Goal: Task Accomplishment & Management: Use online tool/utility

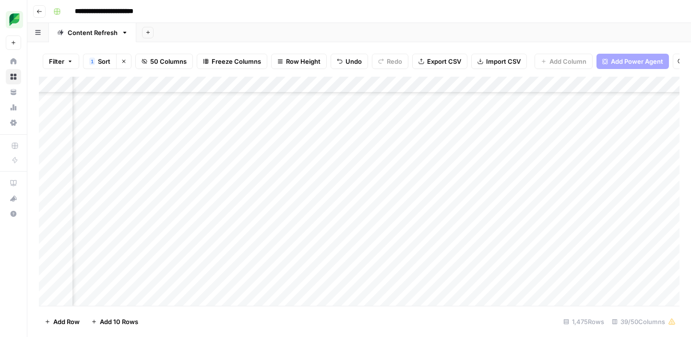
scroll to position [6509, 538]
drag, startPoint x: 184, startPoint y: 200, endPoint x: 154, endPoint y: 200, distance: 29.7
click at [154, 200] on div "Add Column" at bounding box center [359, 191] width 640 height 229
click at [559, 306] on span "Reload" at bounding box center [563, 308] width 19 height 9
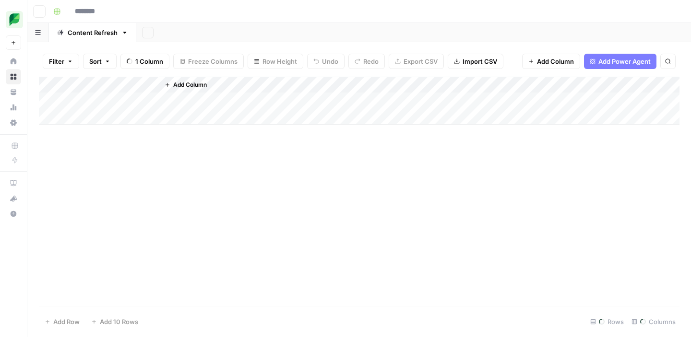
type input "**********"
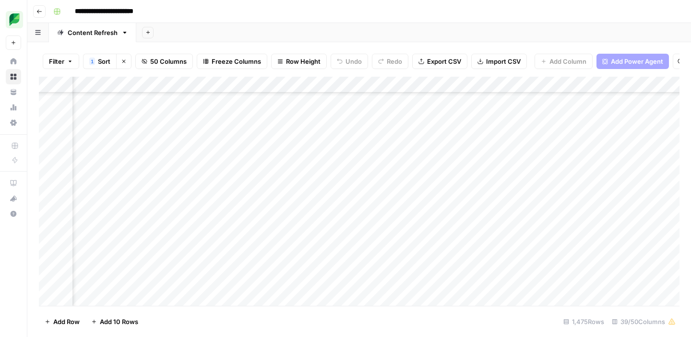
scroll to position [6508, 397]
drag, startPoint x: 329, startPoint y: 200, endPoint x: 206, endPoint y: 197, distance: 123.3
click at [206, 197] on div "Add Column" at bounding box center [359, 191] width 640 height 229
click at [344, 199] on div "Add Column" at bounding box center [359, 191] width 640 height 229
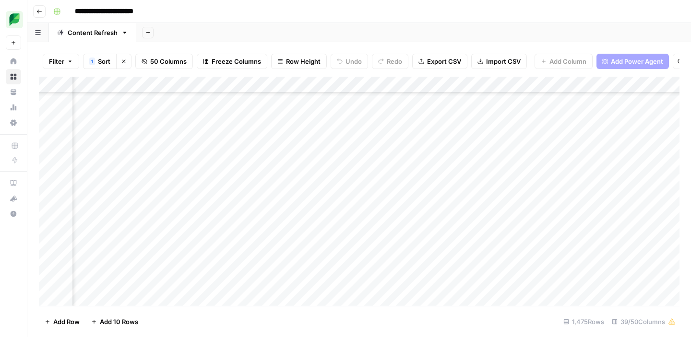
click at [247, 201] on div "Add Column" at bounding box center [359, 191] width 640 height 229
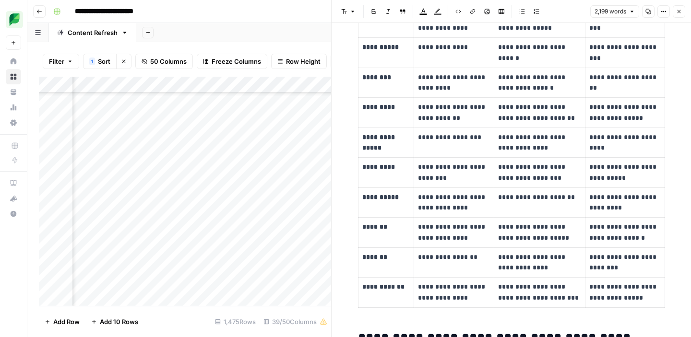
scroll to position [491, 0]
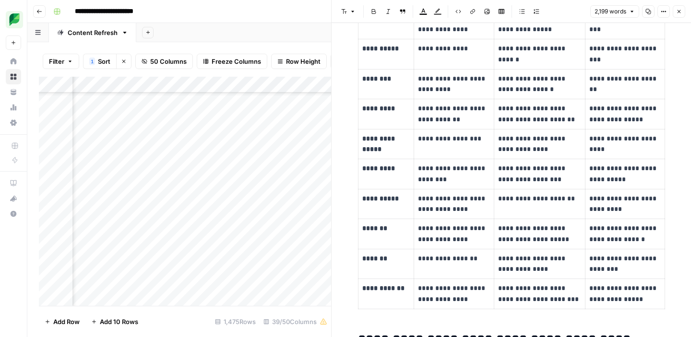
click at [316, 204] on div "Add Column" at bounding box center [185, 191] width 292 height 229
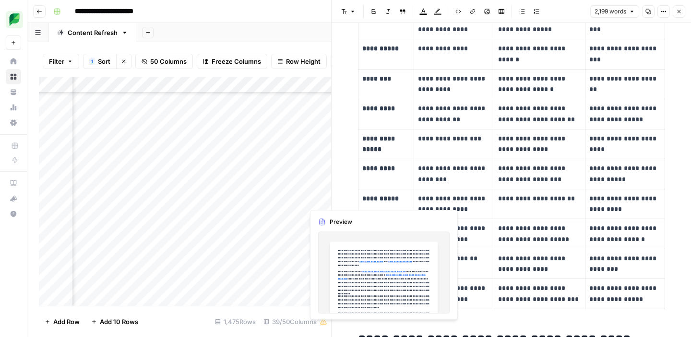
click at [316, 200] on div "Add Column" at bounding box center [185, 191] width 292 height 229
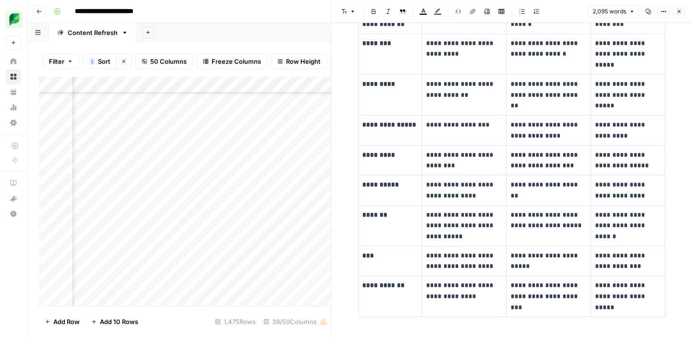
scroll to position [508, 0]
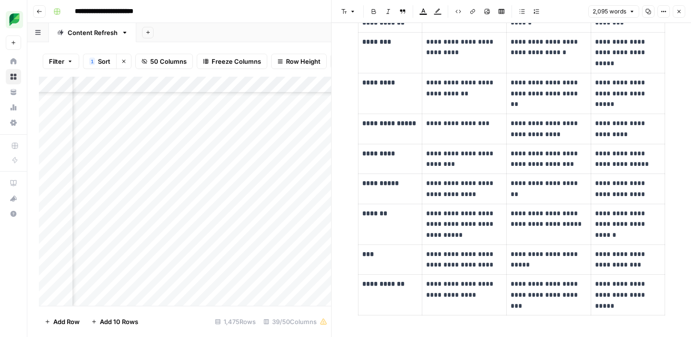
click at [295, 200] on div "Add Column" at bounding box center [185, 191] width 292 height 229
click at [239, 200] on div "Add Column" at bounding box center [185, 191] width 292 height 229
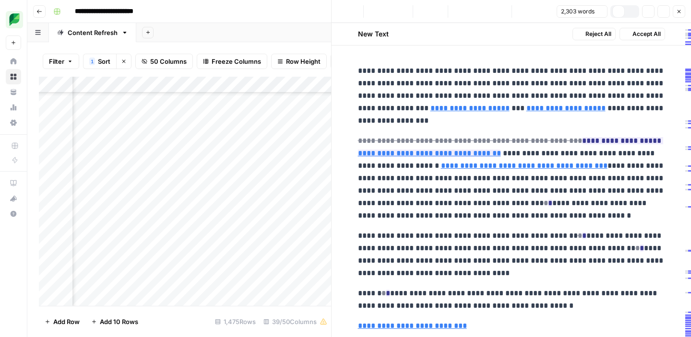
click at [239, 200] on div at bounding box center [261, 199] width 88 height 18
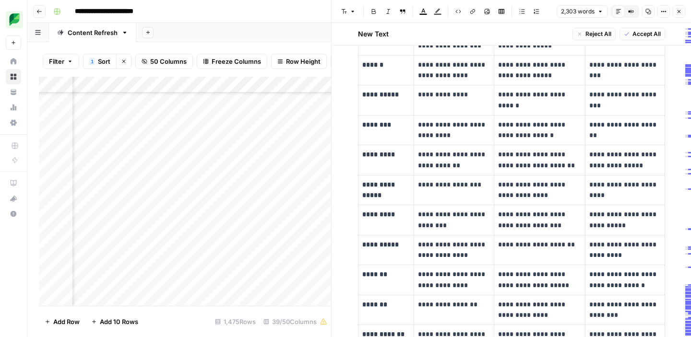
scroll to position [9546, 1352]
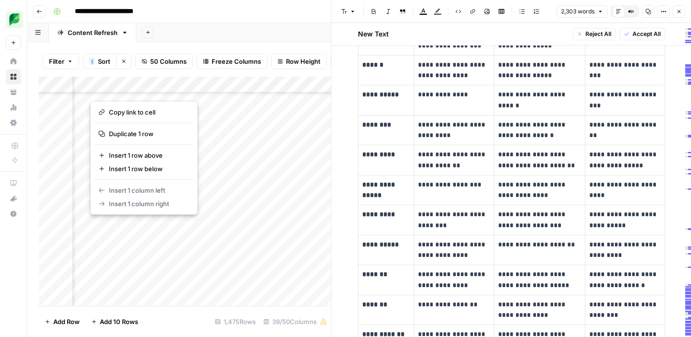
click at [118, 229] on button "button" at bounding box center [133, 227] width 87 height 17
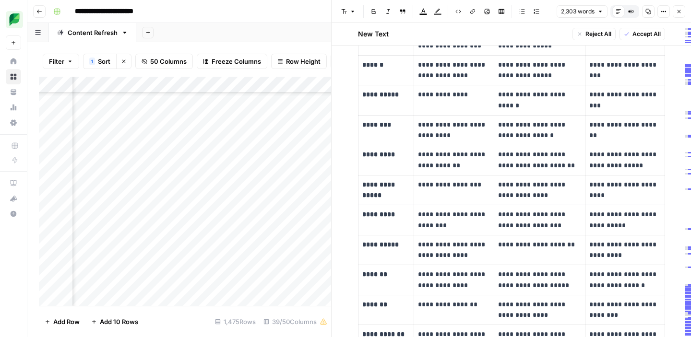
click at [119, 257] on div "Add Column" at bounding box center [185, 191] width 292 height 229
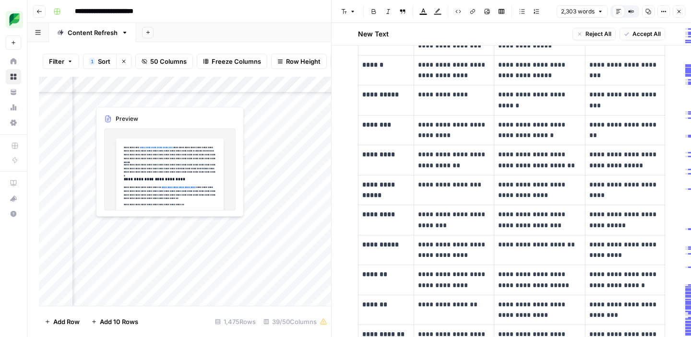
click at [110, 227] on div "Add Column" at bounding box center [185, 191] width 292 height 229
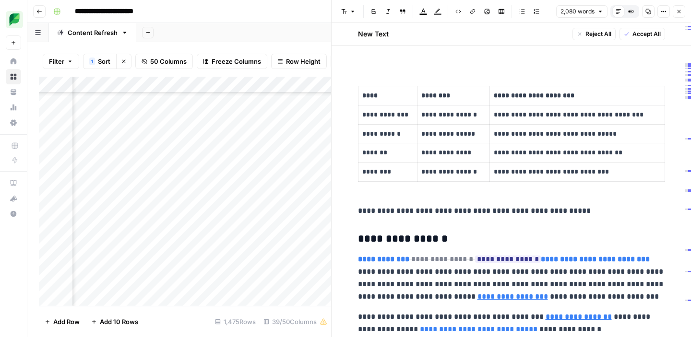
scroll to position [2035, 0]
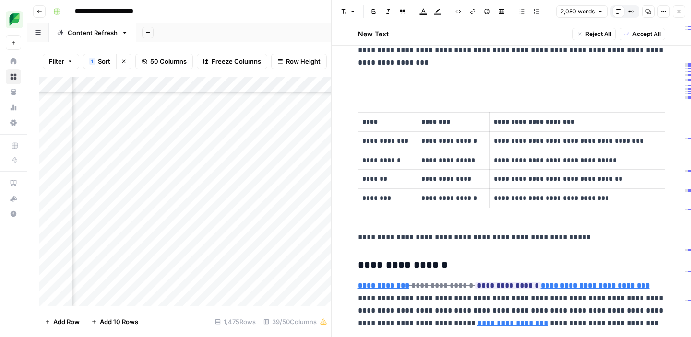
click at [205, 228] on div "Add Column" at bounding box center [185, 191] width 292 height 229
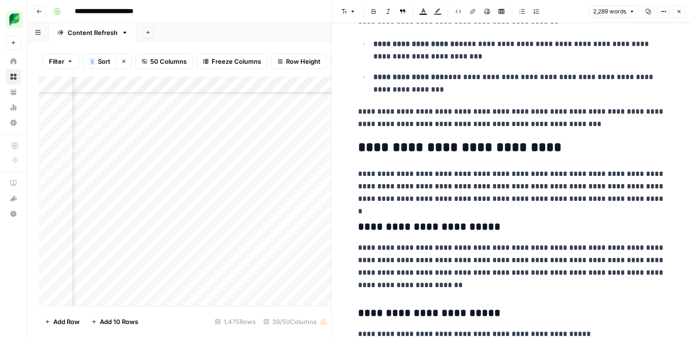
scroll to position [9546, 498]
click at [243, 229] on div at bounding box center [220, 227] width 88 height 18
click at [242, 227] on div at bounding box center [220, 227] width 88 height 18
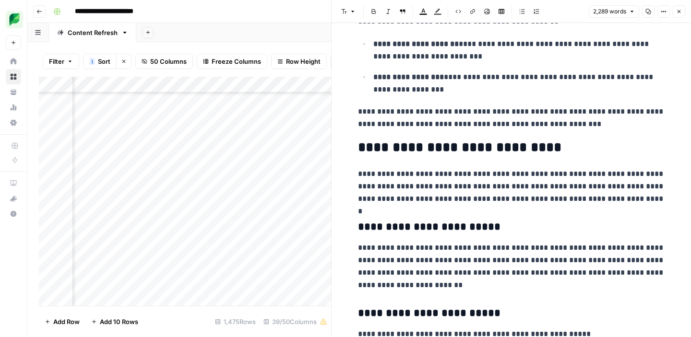
click at [242, 227] on div at bounding box center [220, 227] width 88 height 18
click at [679, 9] on icon "button" at bounding box center [679, 12] width 6 height 6
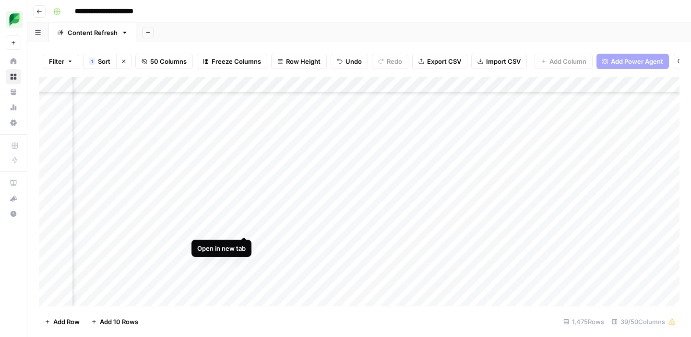
click at [242, 226] on div "Add Column" at bounding box center [359, 191] width 640 height 229
click at [156, 178] on div "Add Column" at bounding box center [359, 191] width 640 height 229
click at [539, 177] on div "Add Column" at bounding box center [359, 191] width 640 height 229
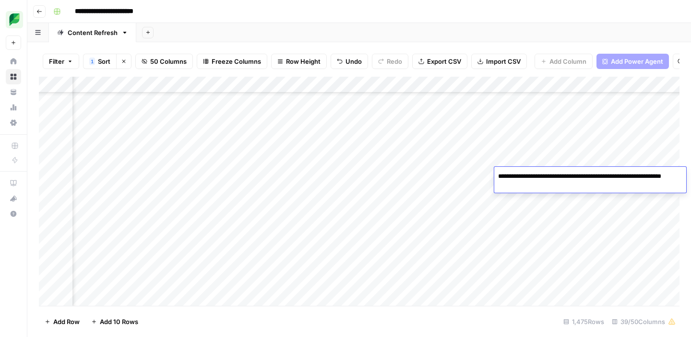
click at [539, 177] on textarea "**********" at bounding box center [590, 181] width 192 height 23
click at [524, 146] on div "Add Column" at bounding box center [359, 191] width 640 height 229
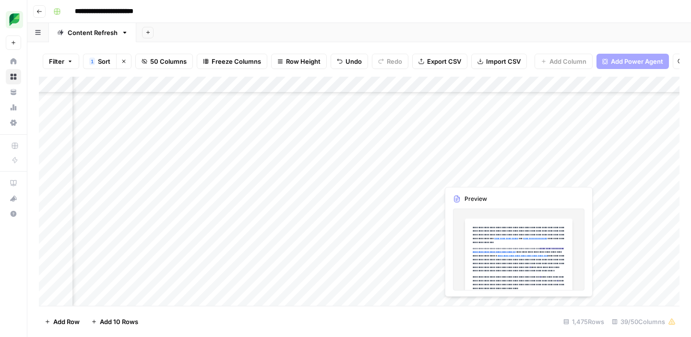
click at [471, 176] on div "Add Column" at bounding box center [359, 191] width 640 height 229
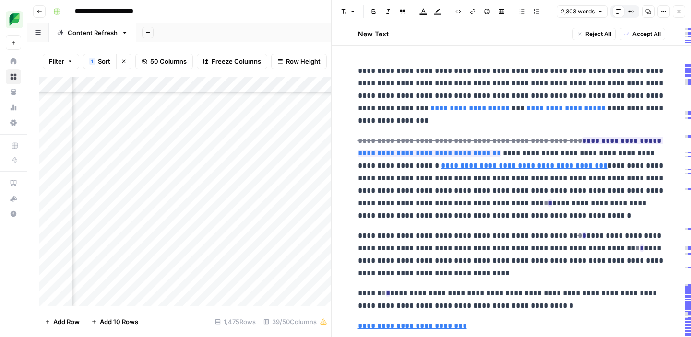
click at [304, 211] on div "Add Column" at bounding box center [185, 191] width 292 height 229
click at [680, 11] on icon "button" at bounding box center [679, 12] width 6 height 6
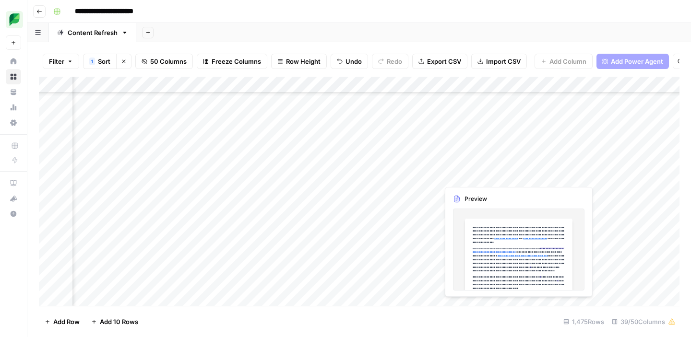
click at [473, 178] on div "Add Column" at bounding box center [359, 191] width 640 height 229
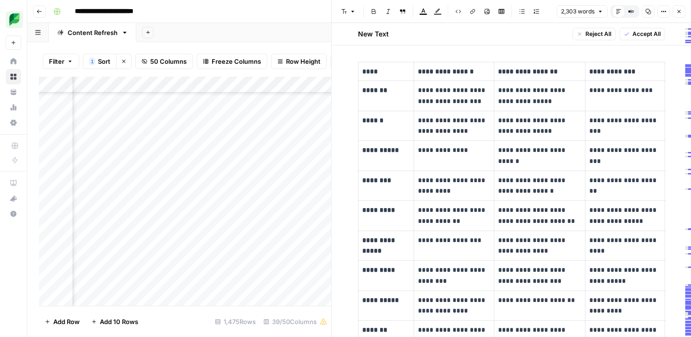
scroll to position [421, 0]
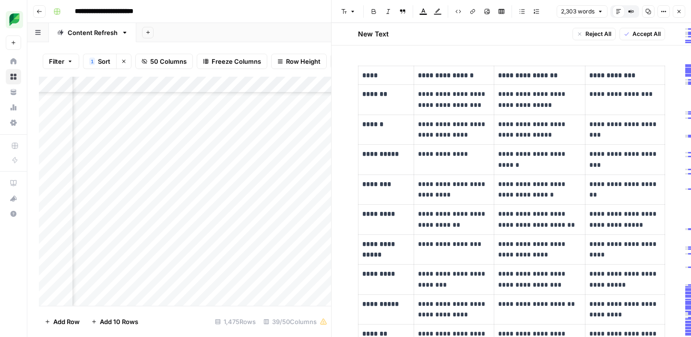
click at [288, 223] on div "Add Column" at bounding box center [185, 191] width 292 height 229
click at [677, 12] on icon "button" at bounding box center [679, 12] width 6 height 6
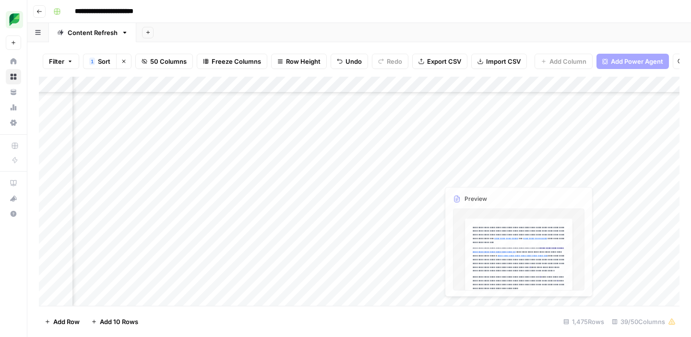
click at [562, 173] on div "Add Column" at bounding box center [359, 191] width 640 height 229
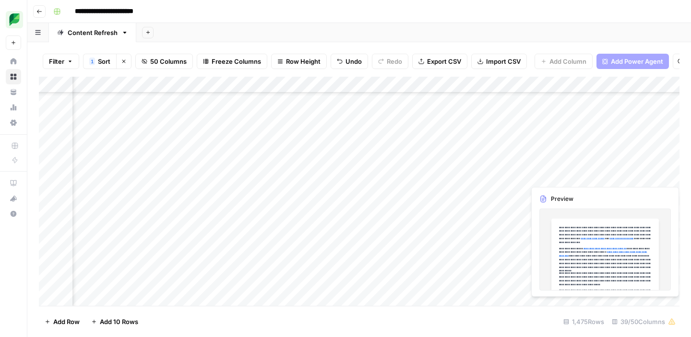
click at [562, 173] on div "Add Column" at bounding box center [359, 191] width 640 height 229
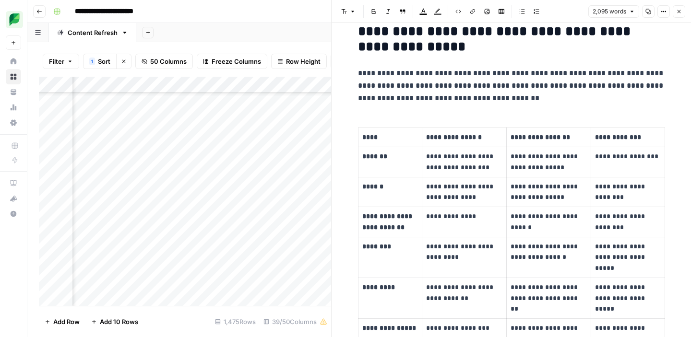
scroll to position [6531, 523]
click at [219, 175] on div "Add Column" at bounding box center [185, 191] width 292 height 229
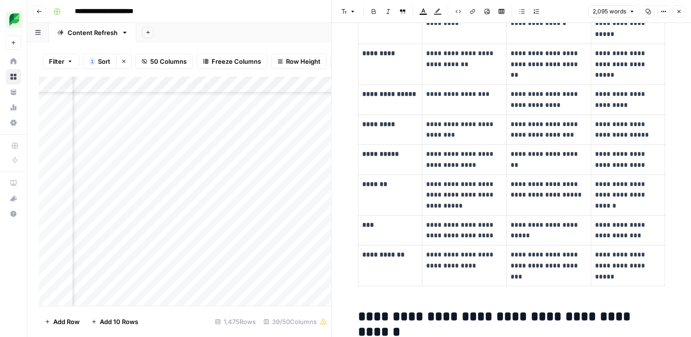
scroll to position [553, 0]
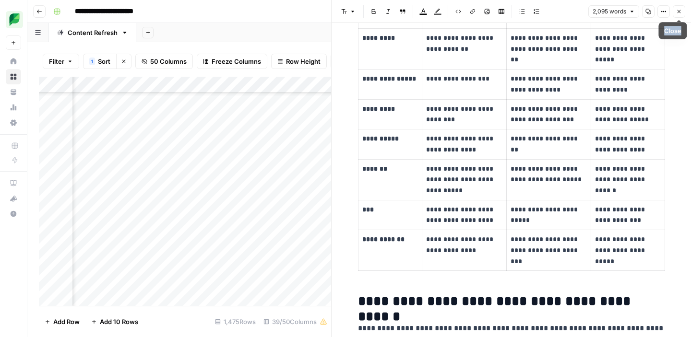
click at [677, 12] on icon "button" at bounding box center [679, 12] width 6 height 6
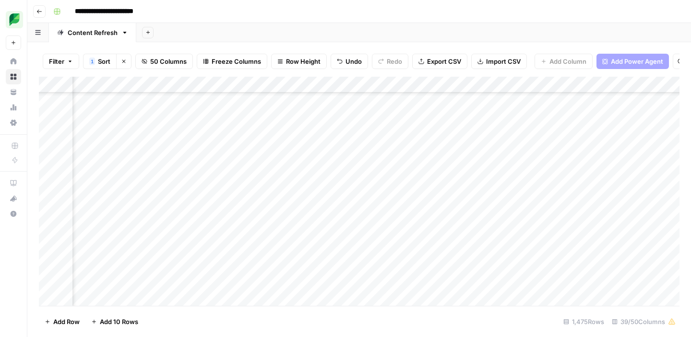
click at [531, 175] on div "Add Column" at bounding box center [359, 191] width 640 height 229
click at [513, 176] on div "Add Column" at bounding box center [359, 191] width 640 height 229
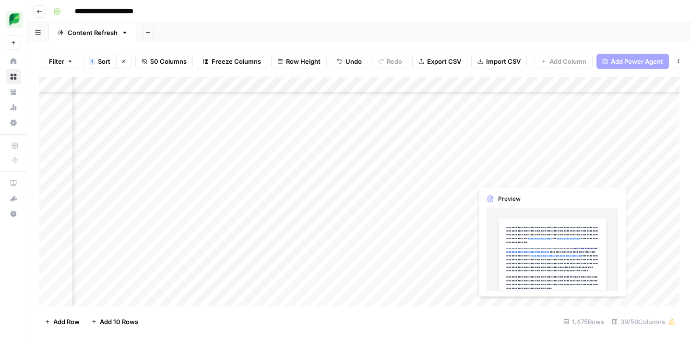
click at [513, 176] on div "Add Column" at bounding box center [359, 191] width 640 height 229
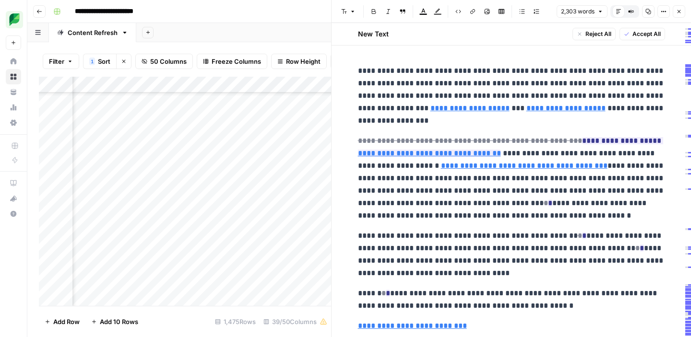
click at [678, 12] on icon "button" at bounding box center [678, 11] width 3 height 3
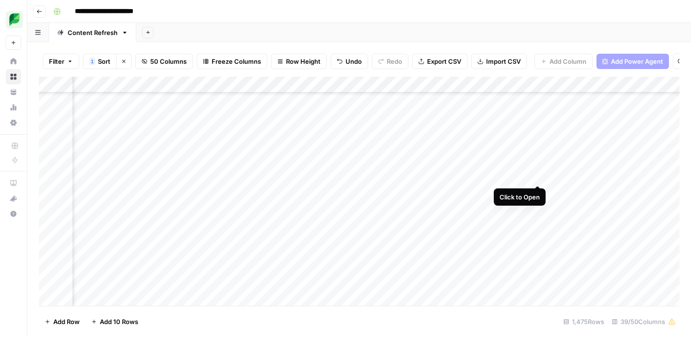
click at [538, 178] on div "Add Column" at bounding box center [359, 191] width 640 height 229
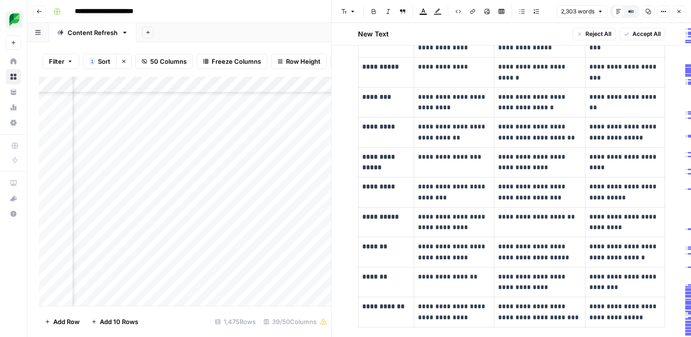
scroll to position [507, 0]
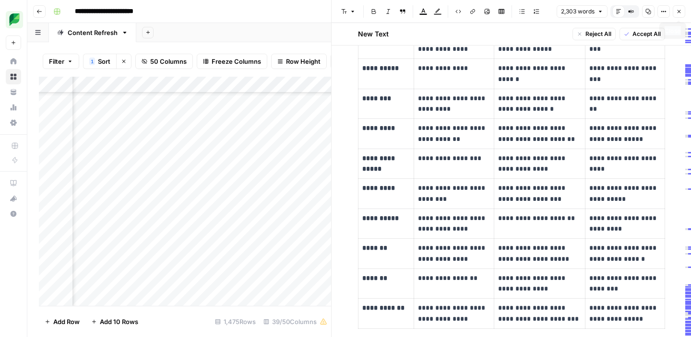
click at [682, 12] on button "Close" at bounding box center [679, 11] width 12 height 12
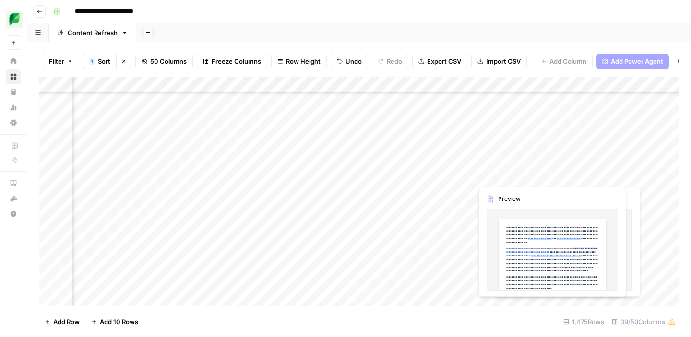
click at [594, 177] on div "Add Column" at bounding box center [359, 191] width 640 height 229
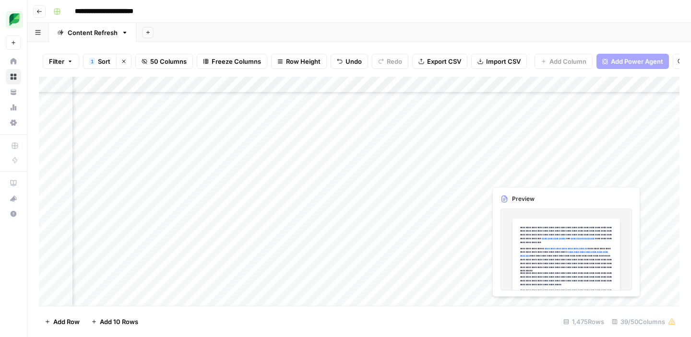
click at [594, 177] on div "Add Column" at bounding box center [359, 191] width 640 height 229
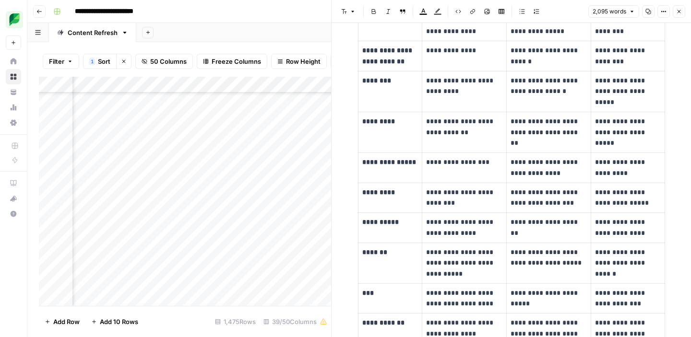
scroll to position [504, 0]
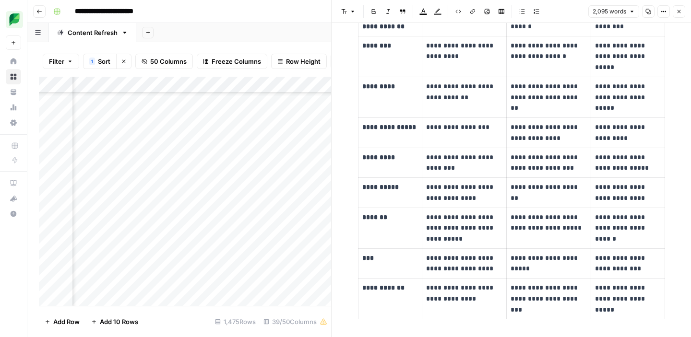
click at [679, 12] on icon "button" at bounding box center [679, 12] width 6 height 6
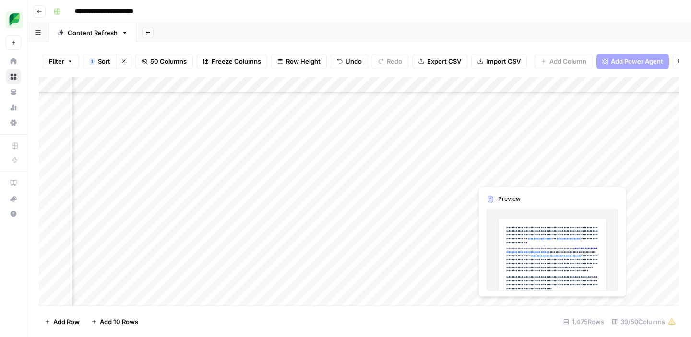
click at [510, 171] on div "Add Column" at bounding box center [359, 191] width 640 height 229
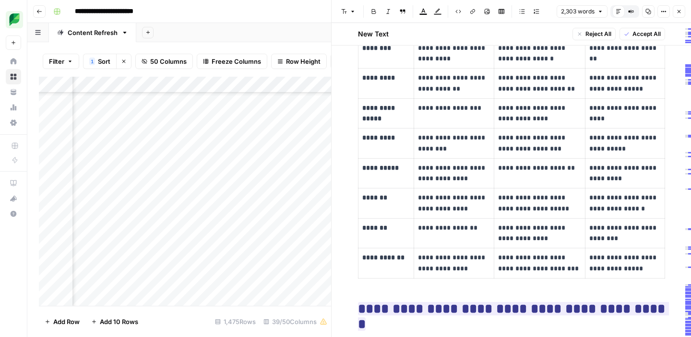
scroll to position [559, 0]
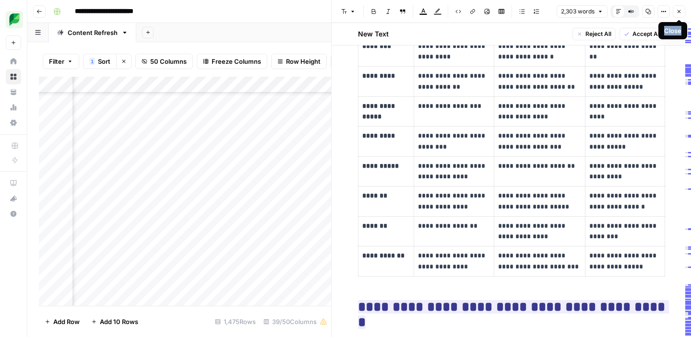
click at [677, 10] on icon "button" at bounding box center [678, 11] width 3 height 3
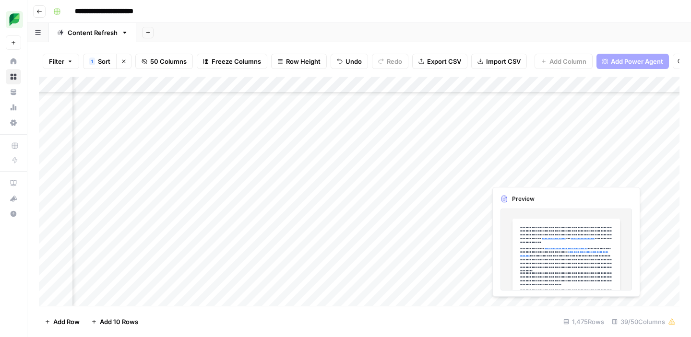
click at [586, 174] on div "Add Column" at bounding box center [359, 191] width 640 height 229
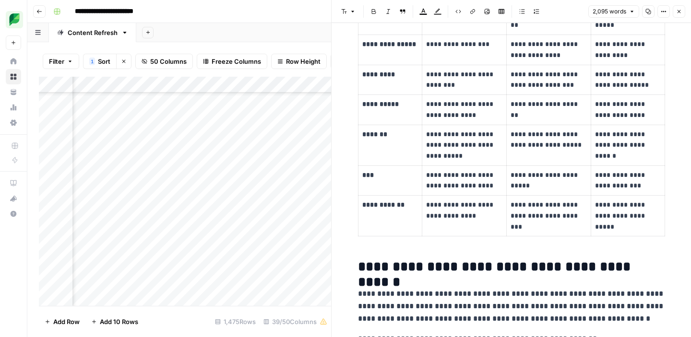
scroll to position [559, 0]
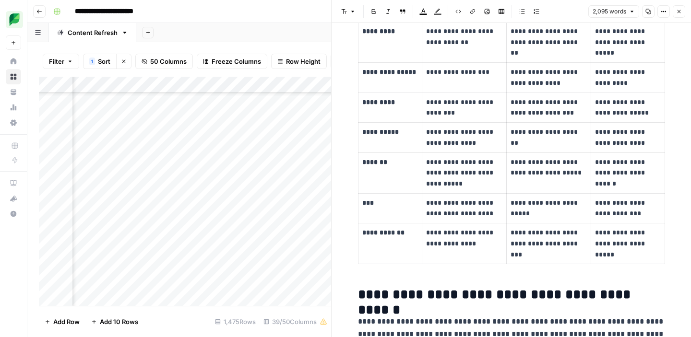
click at [270, 254] on div "Add Column" at bounding box center [185, 191] width 292 height 229
